Goal: Check status: Check status

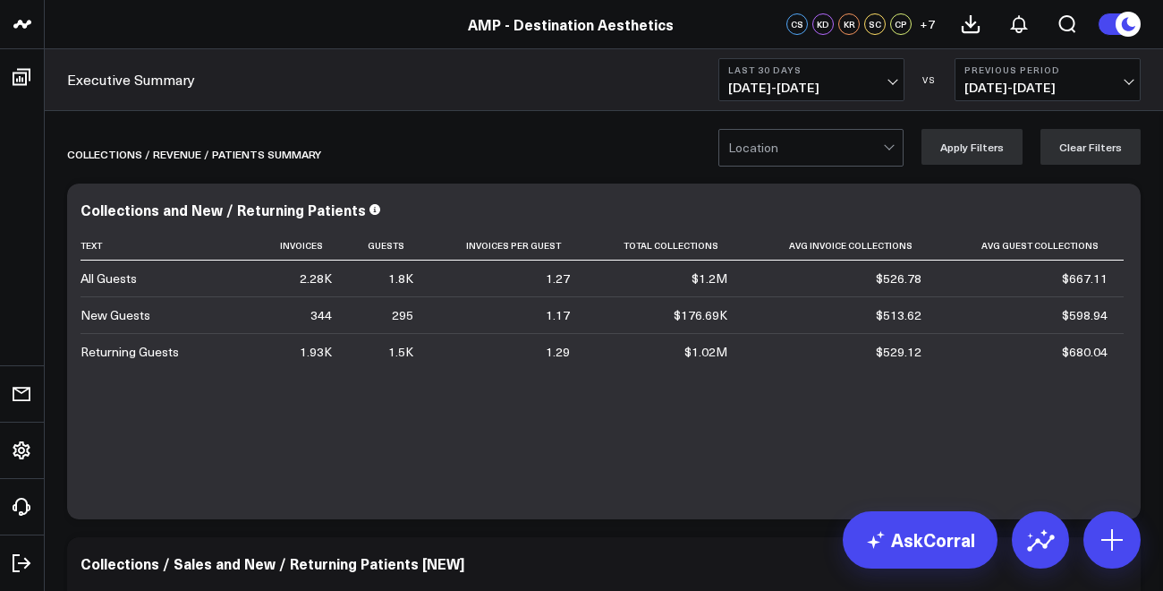
click at [861, 82] on span "[DATE] - [DATE]" at bounding box center [811, 88] width 166 height 14
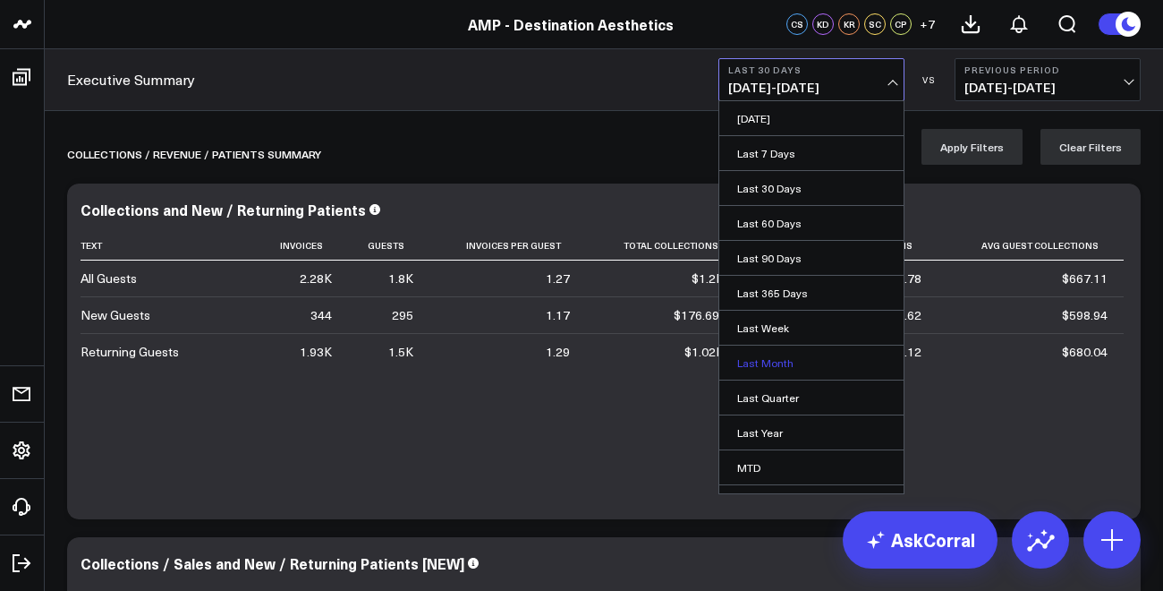
click at [794, 361] on link "Last Month" at bounding box center [811, 362] width 184 height 34
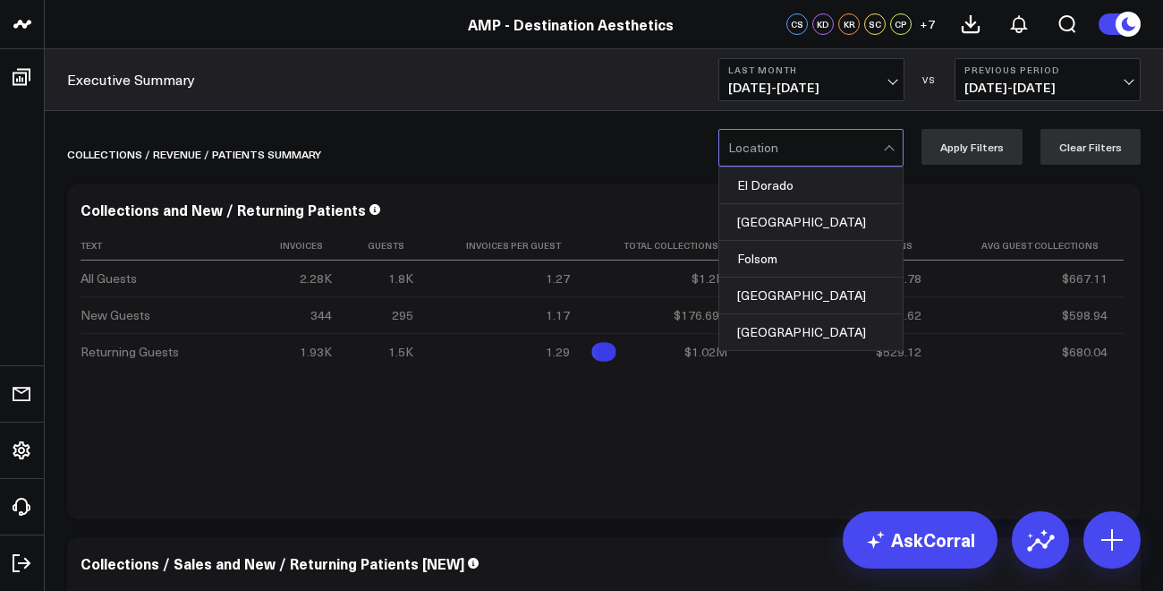
click at [855, 151] on div at bounding box center [805, 148] width 155 height 36
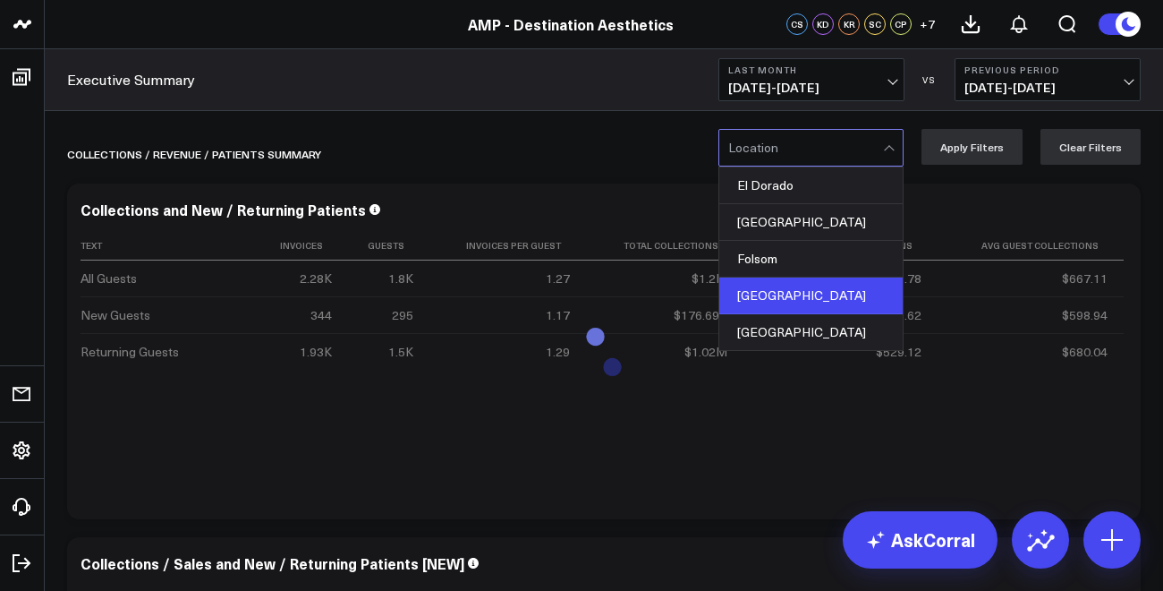
click at [805, 287] on div "[GEOGRAPHIC_DATA]" at bounding box center [810, 295] width 183 height 37
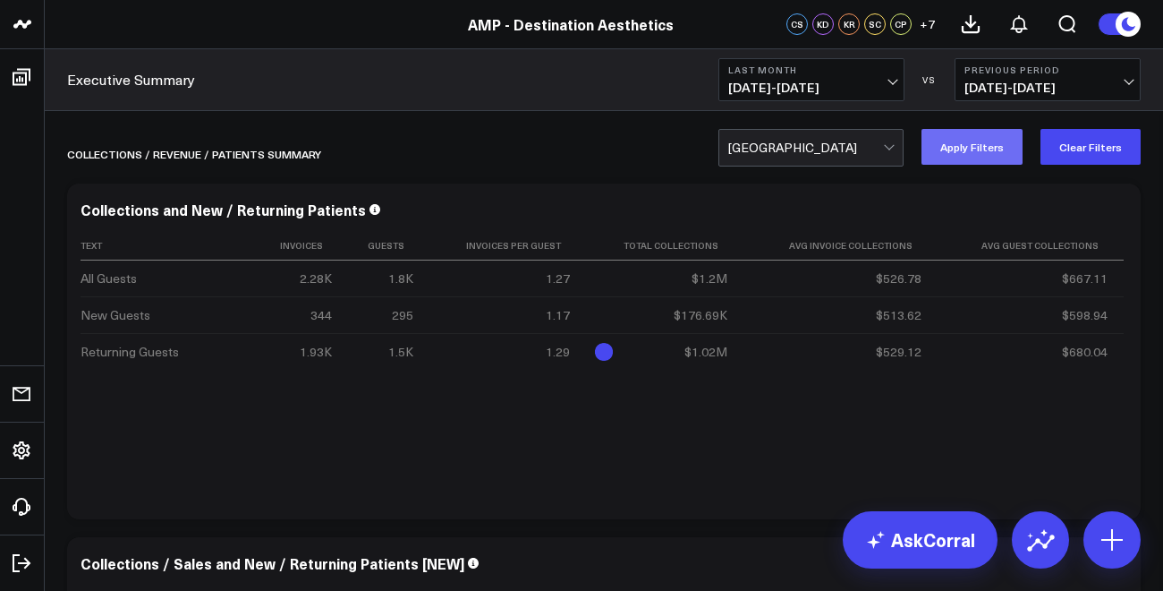
click at [974, 157] on button "Apply Filters" at bounding box center [972, 147] width 101 height 36
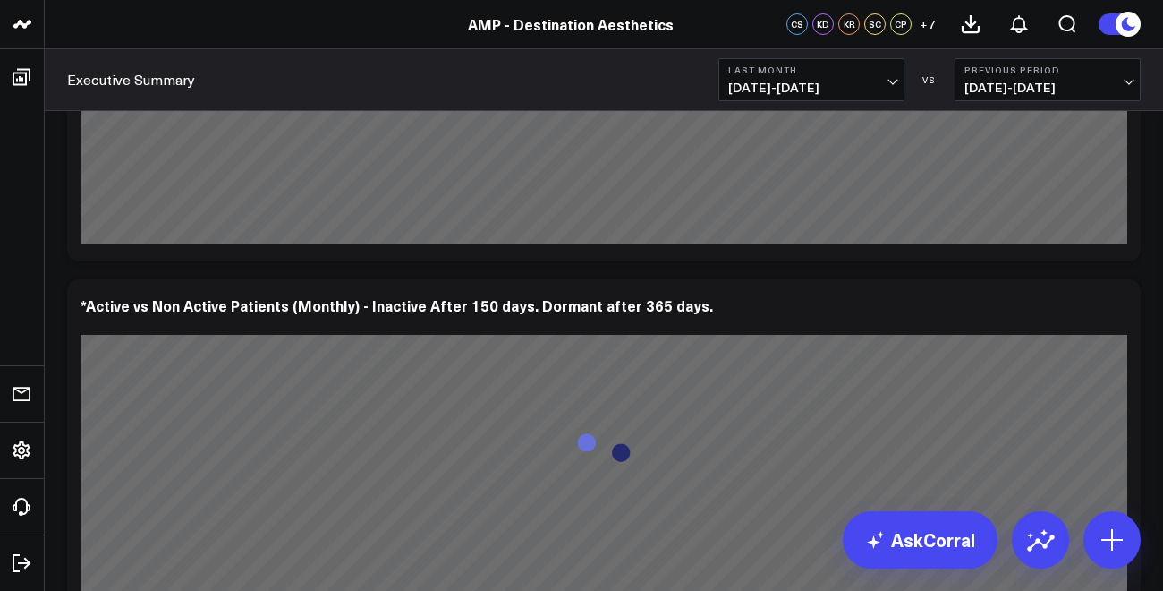
scroll to position [5796, 0]
